Goal: Find specific page/section: Find specific page/section

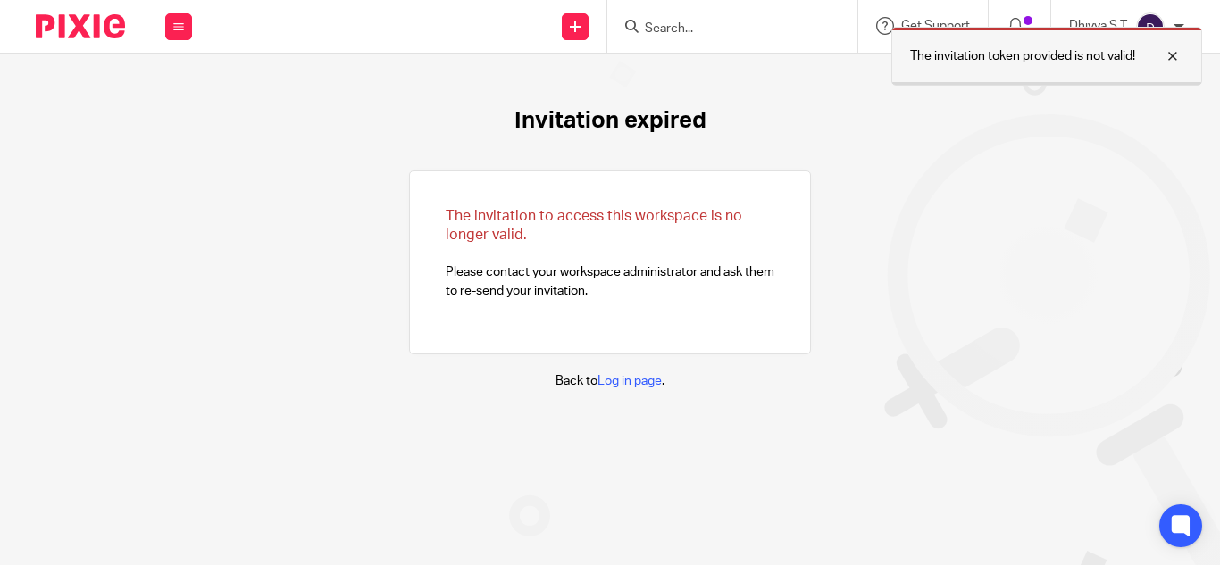
click at [1165, 55] on div at bounding box center [1159, 56] width 48 height 21
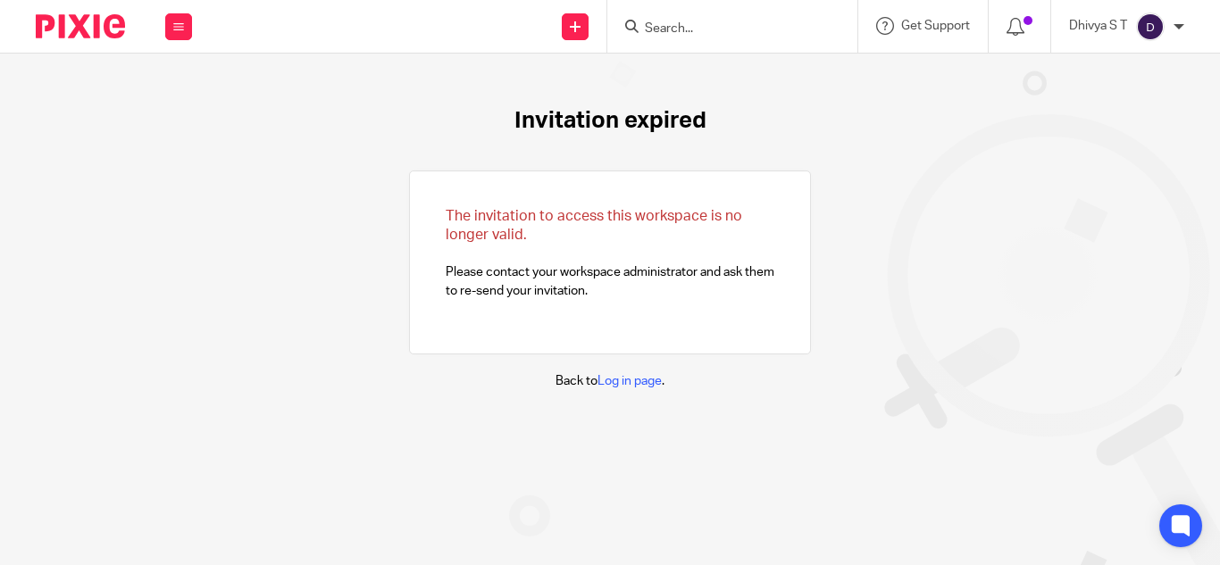
click at [659, 33] on input "Search" at bounding box center [723, 29] width 161 height 16
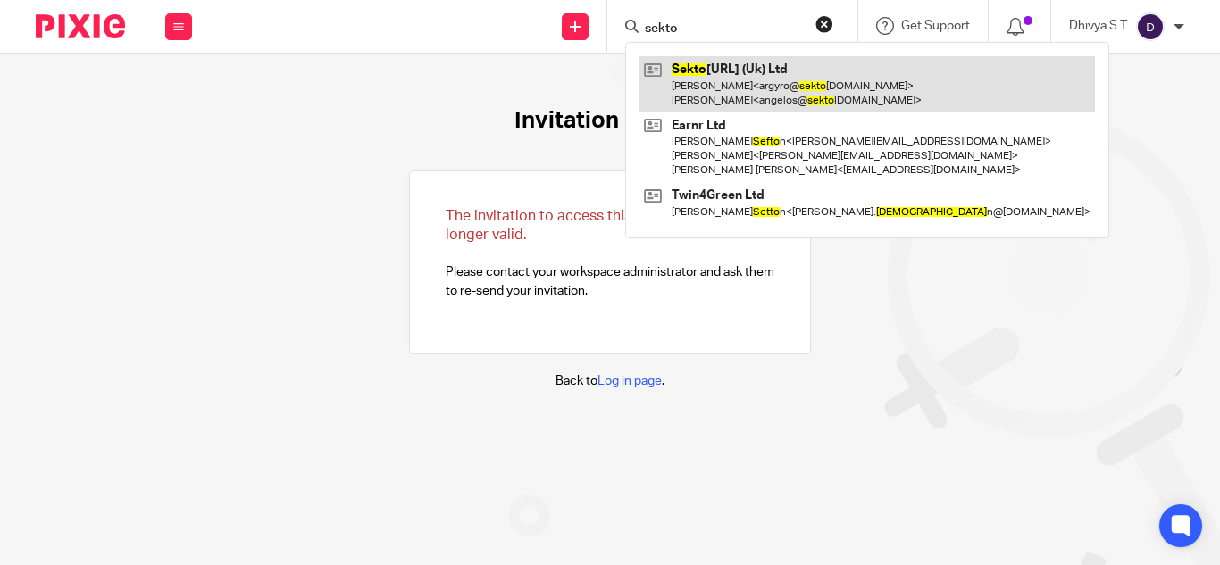
type input "sekto"
click at [741, 72] on link at bounding box center [866, 83] width 455 height 55
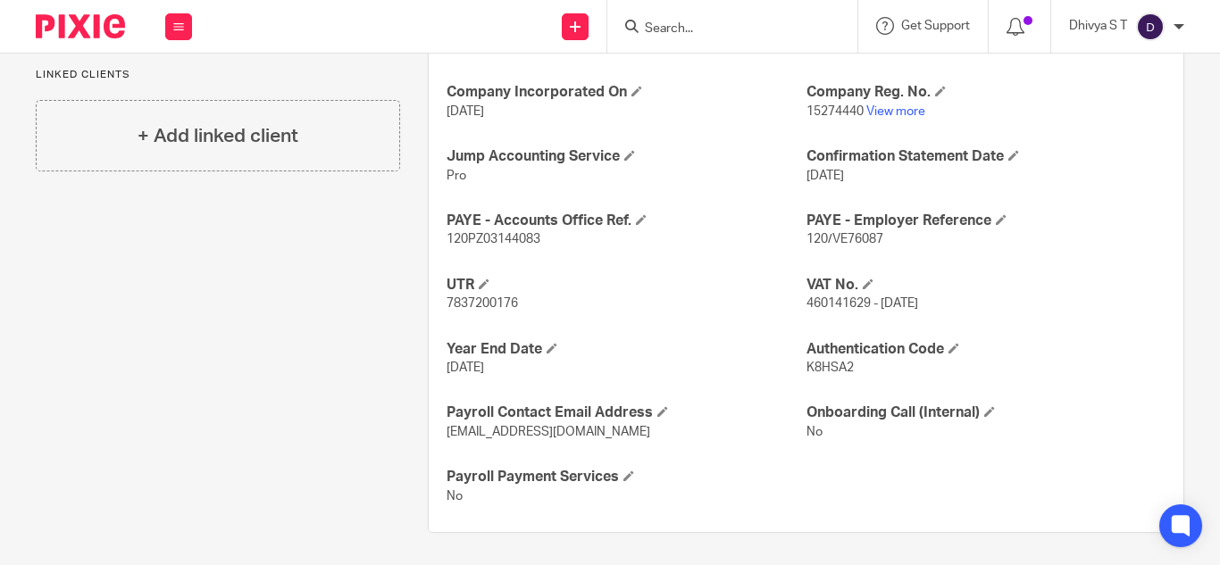
click at [689, 29] on input "Search" at bounding box center [723, 29] width 161 height 16
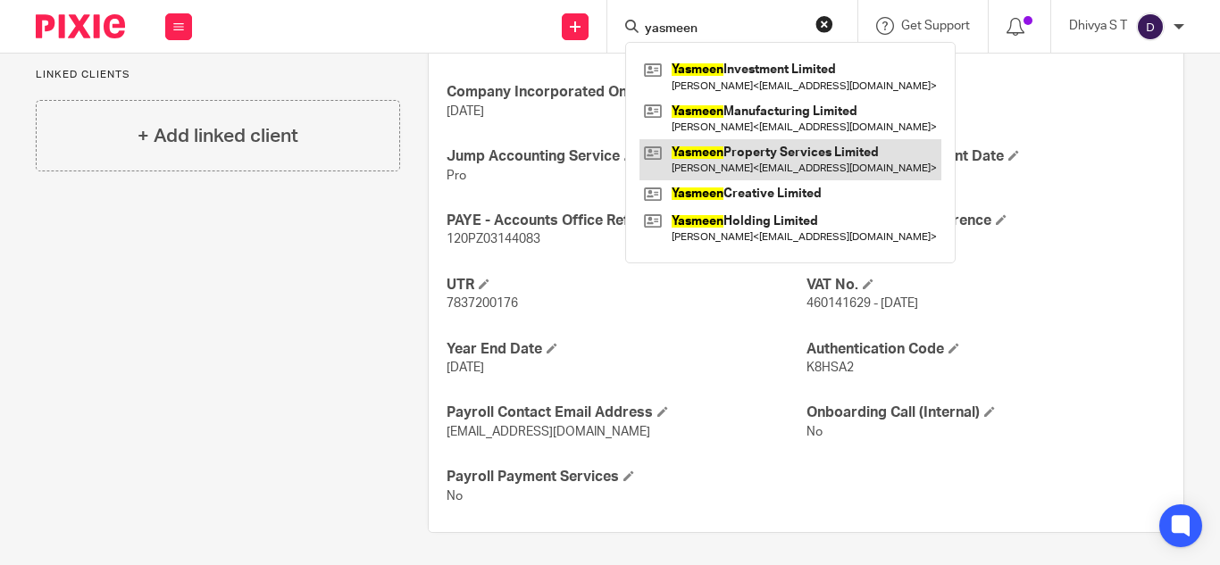
type input "yasmeen"
click at [722, 162] on link at bounding box center [790, 159] width 302 height 41
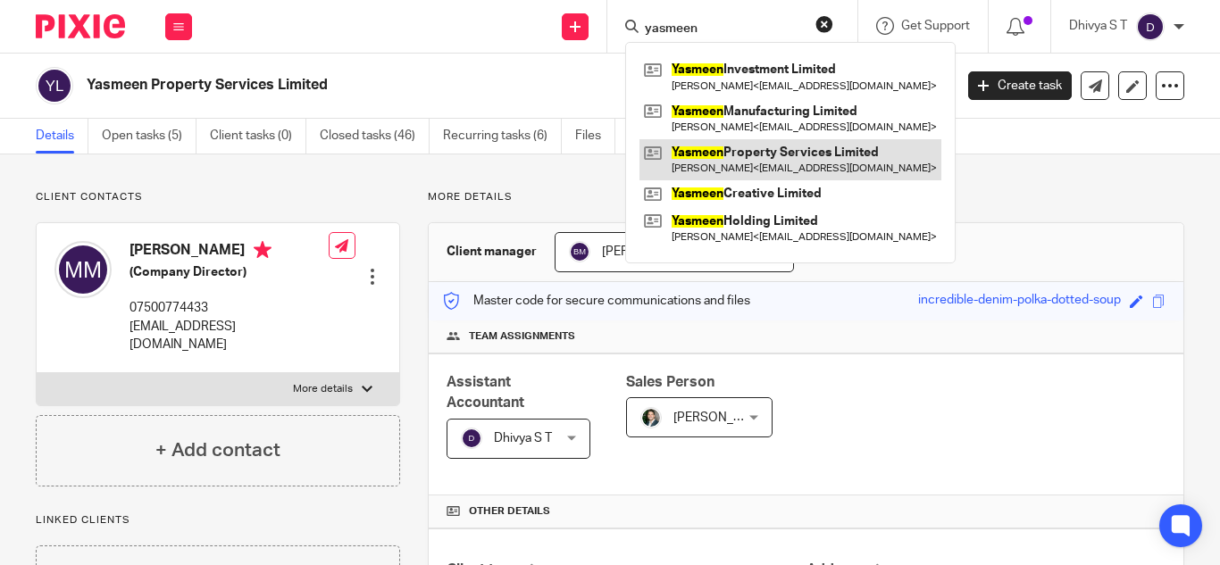
type input "yasmeen"
click at [751, 162] on link at bounding box center [790, 159] width 302 height 41
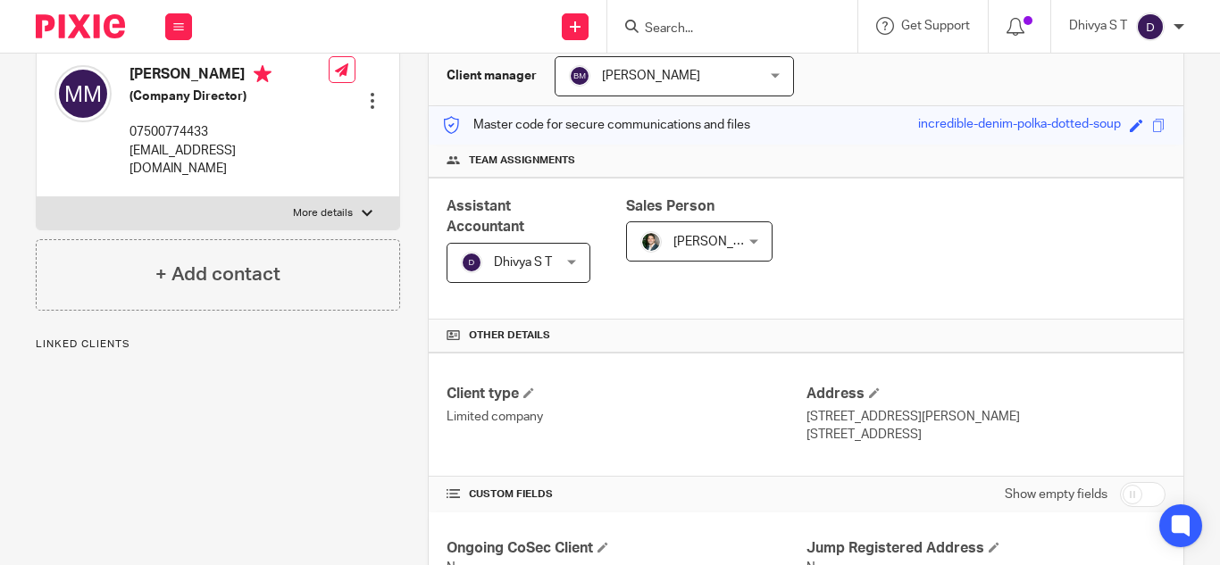
scroll to position [536, 0]
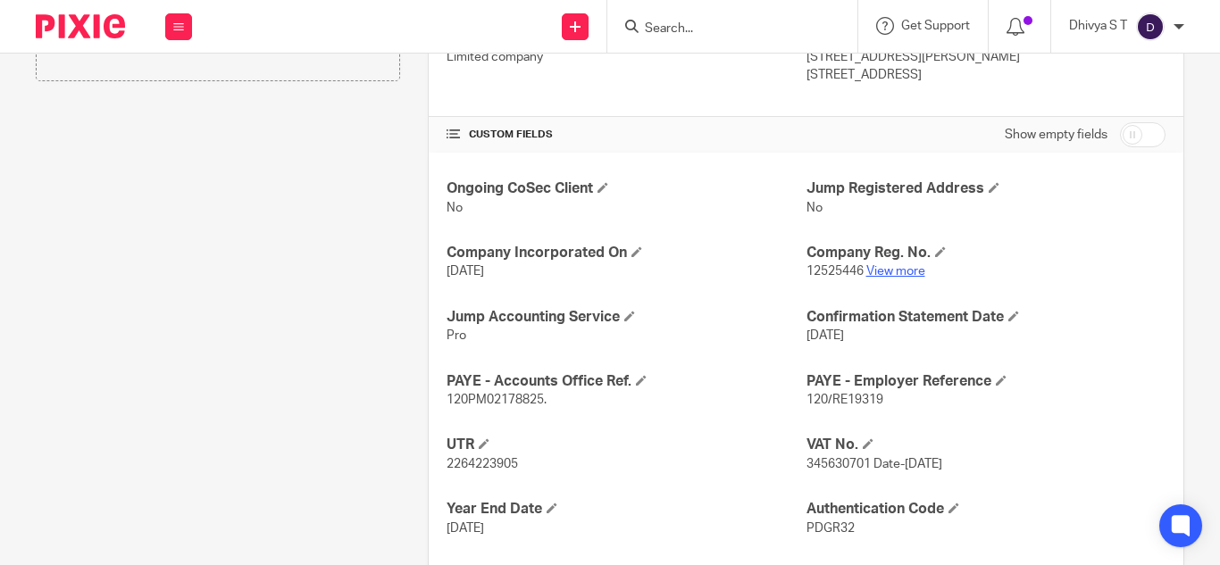
click at [903, 268] on link "View more" at bounding box center [895, 271] width 59 height 13
